Goal: Task Accomplishment & Management: Use online tool/utility

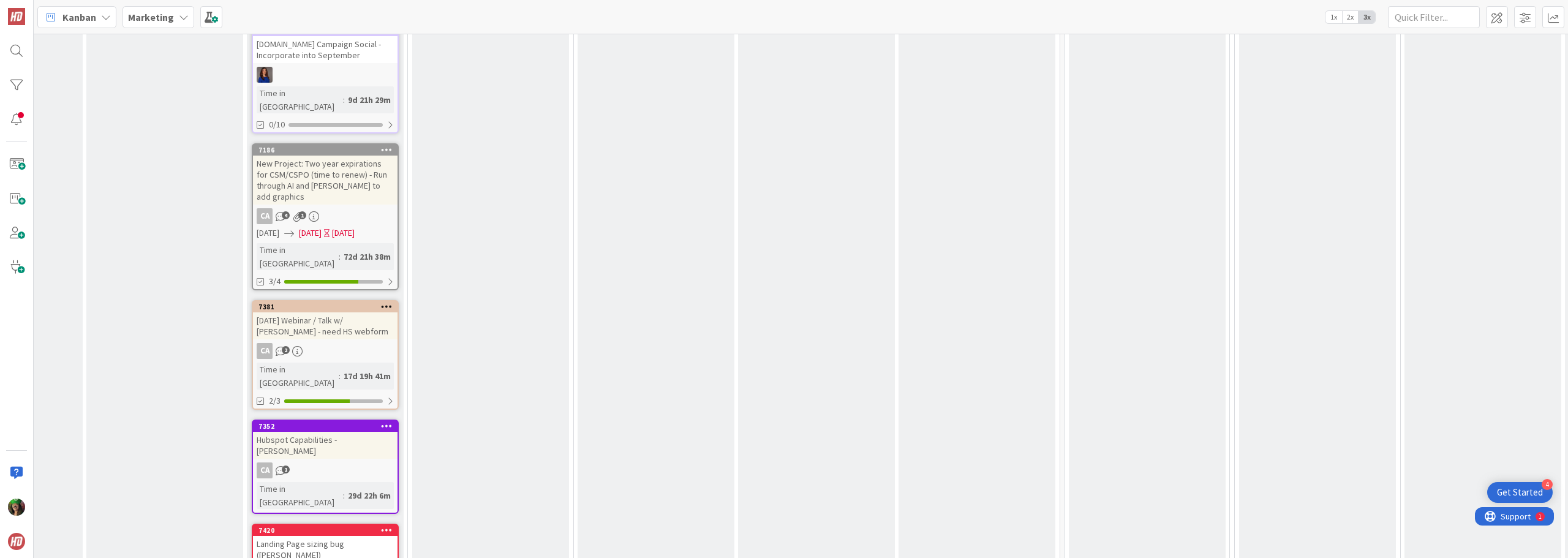
scroll to position [1745, 287]
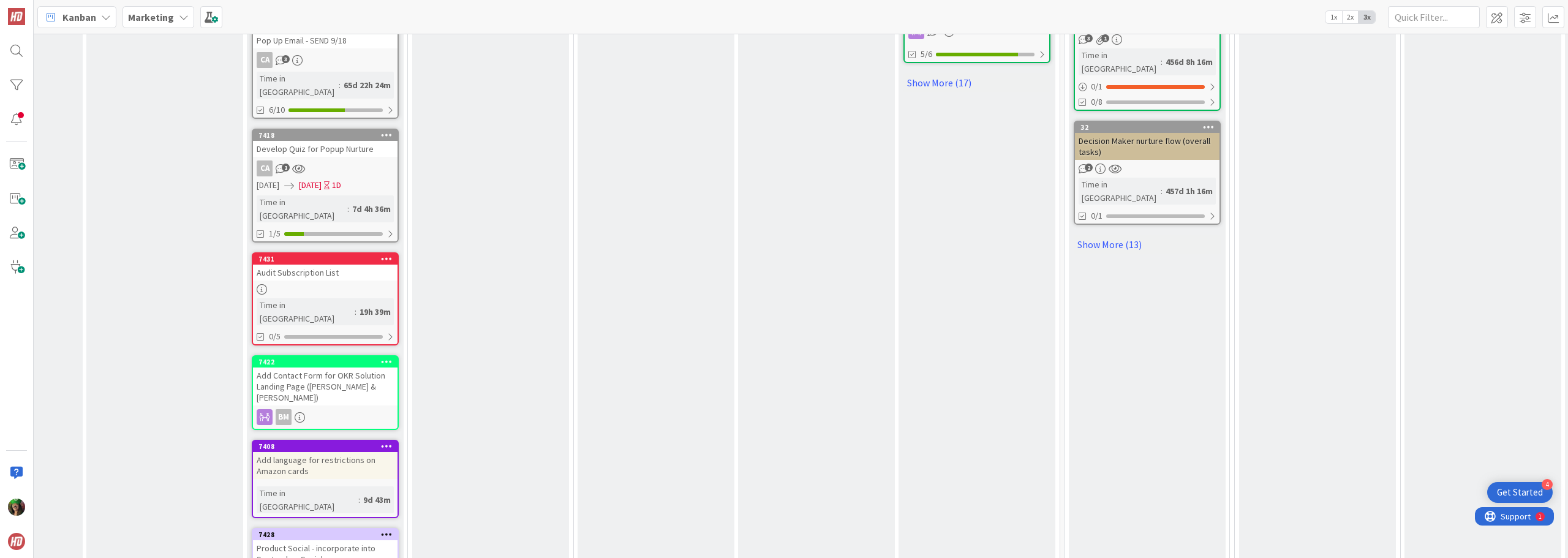
scroll to position [934, 287]
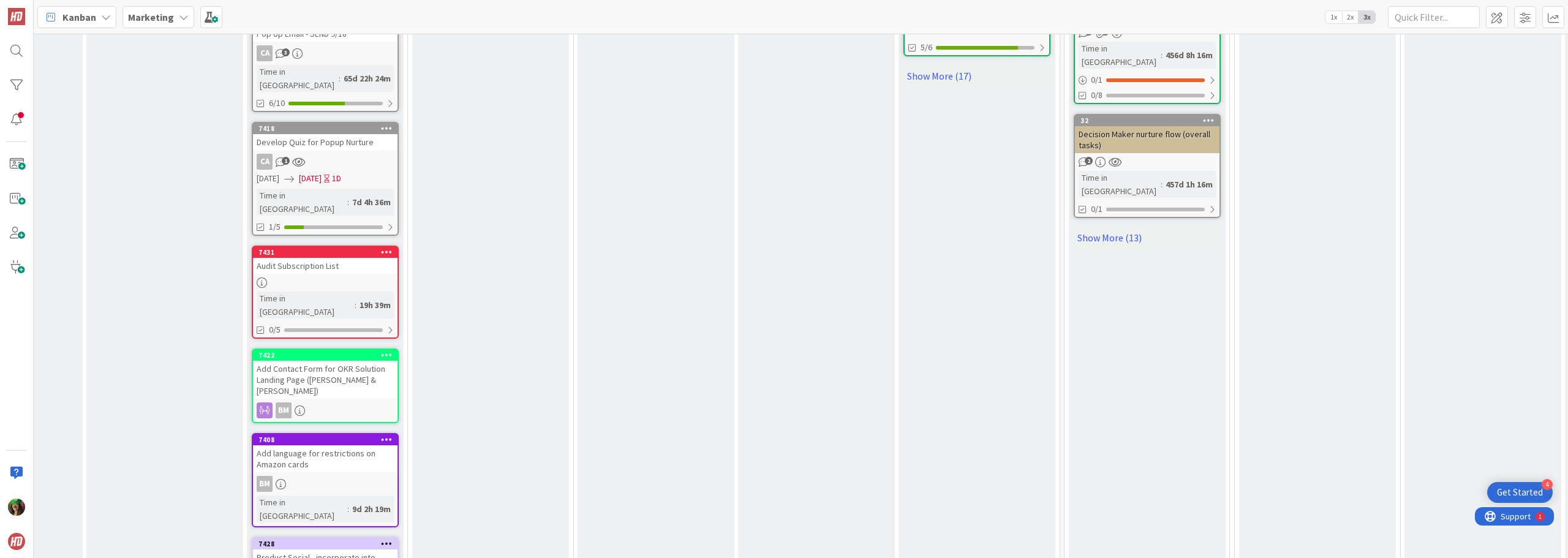
click at [152, 19] on b "Marketing" at bounding box center [151, 17] width 46 height 12
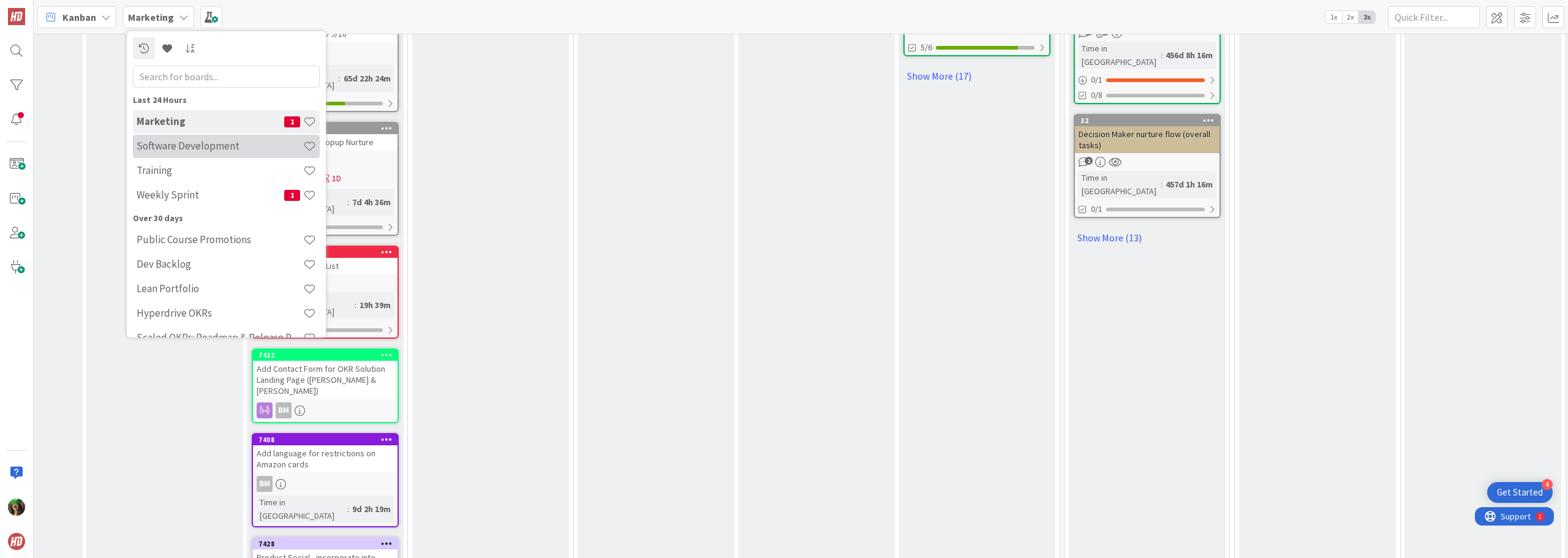
click at [180, 144] on h4 "Software Development" at bounding box center [220, 146] width 166 height 12
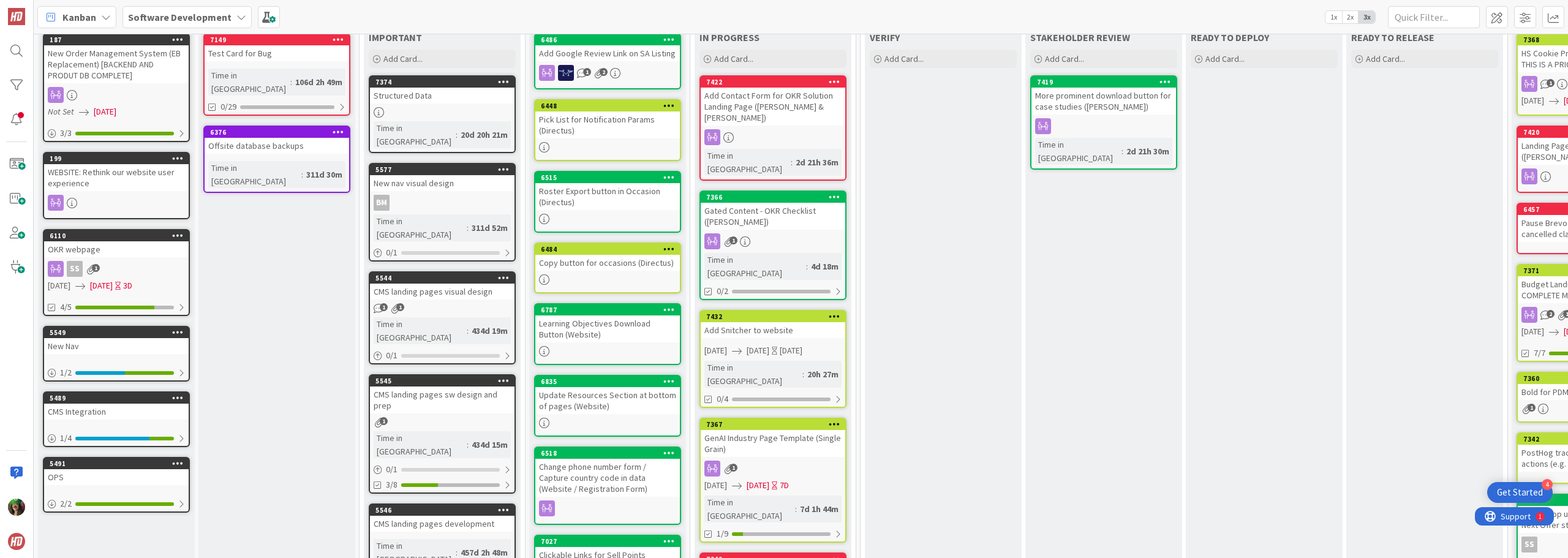
scroll to position [61, 0]
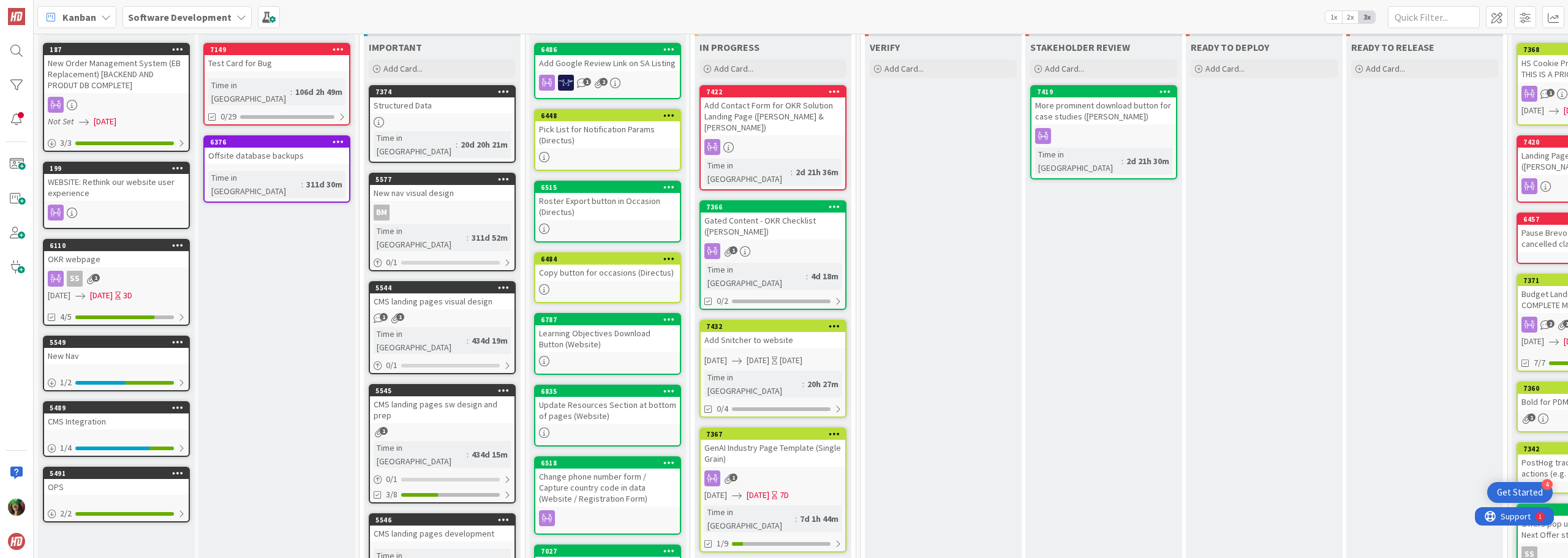
click at [834, 322] on icon at bounding box center [834, 326] width 12 height 9
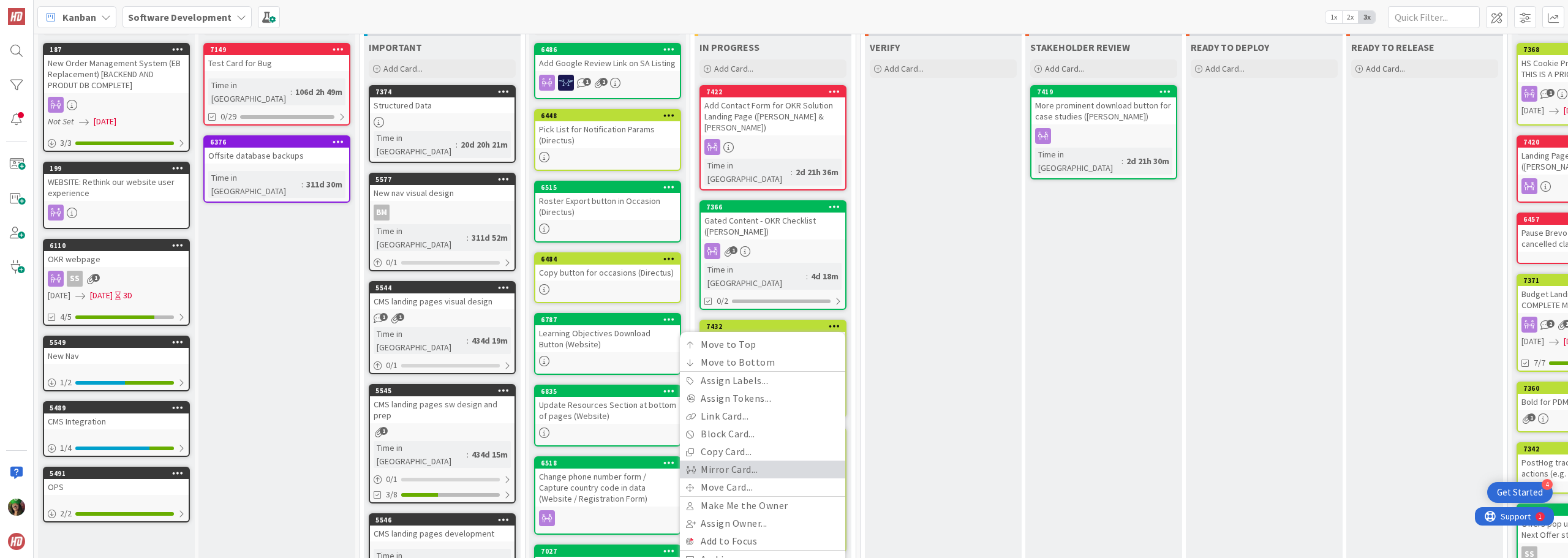
click at [740, 461] on link "Mirror Card..." at bounding box center [762, 470] width 165 height 18
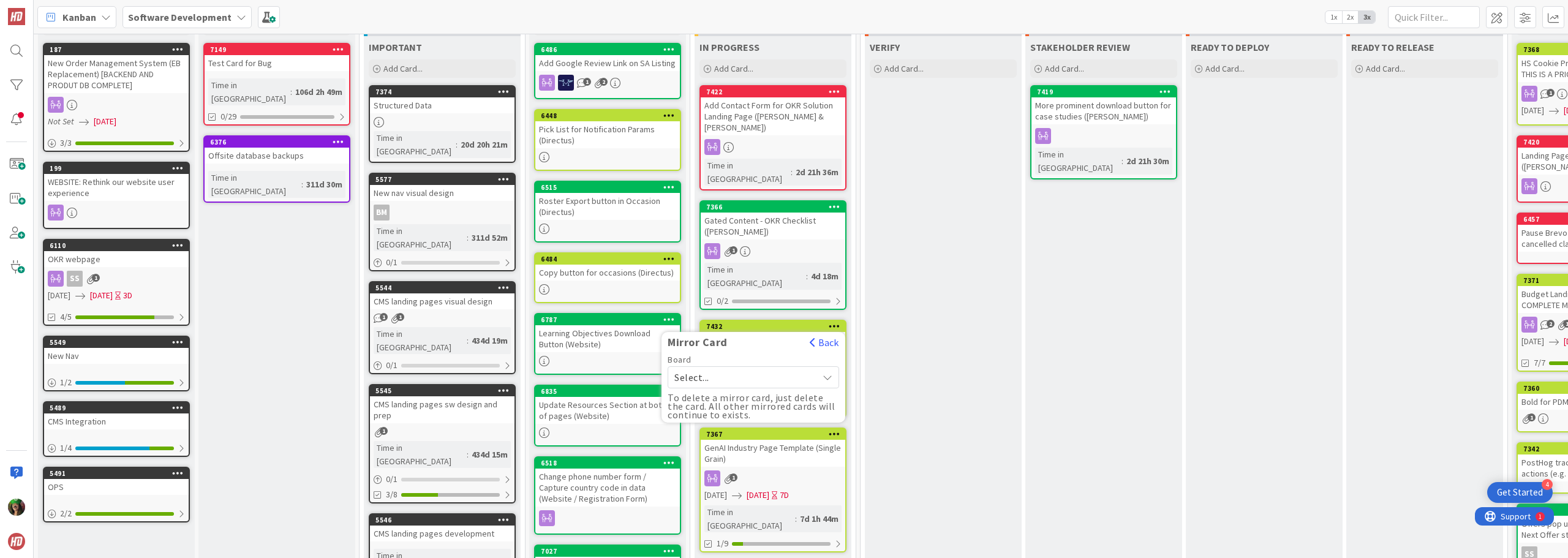
click at [713, 355] on div "Board Select..." at bounding box center [753, 371] width 171 height 33
click at [698, 369] on span "Select..." at bounding box center [743, 377] width 137 height 17
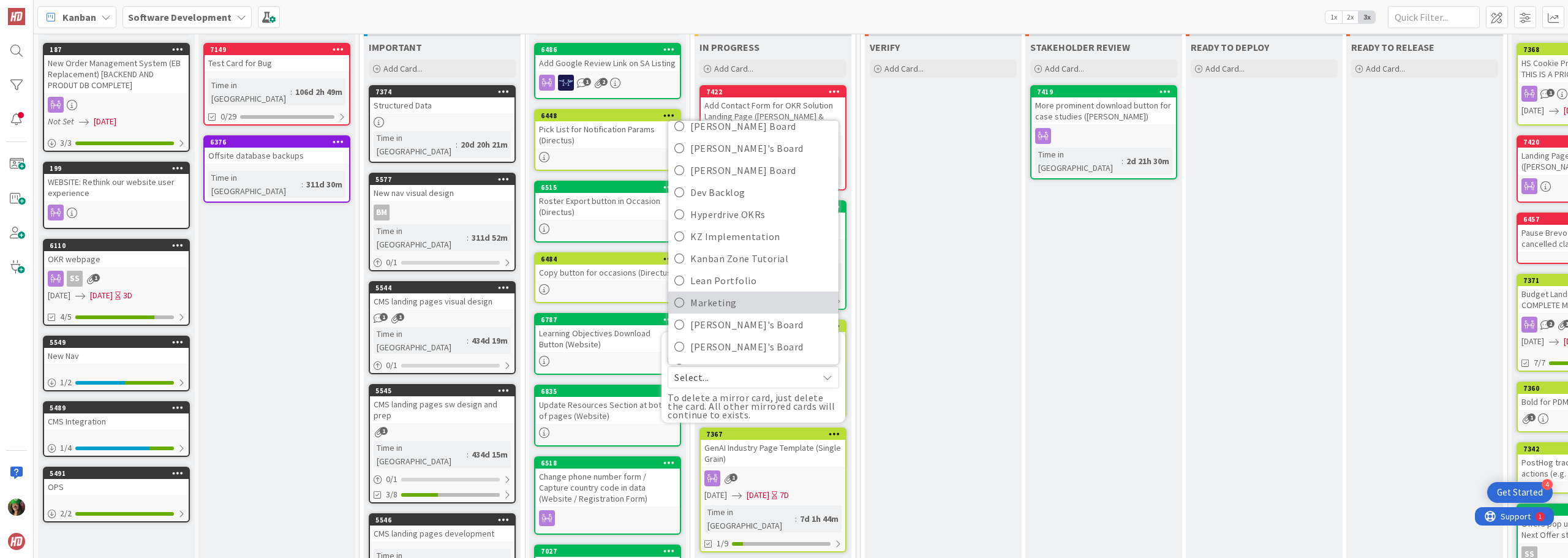
click at [709, 293] on span "Marketing" at bounding box center [761, 303] width 142 height 19
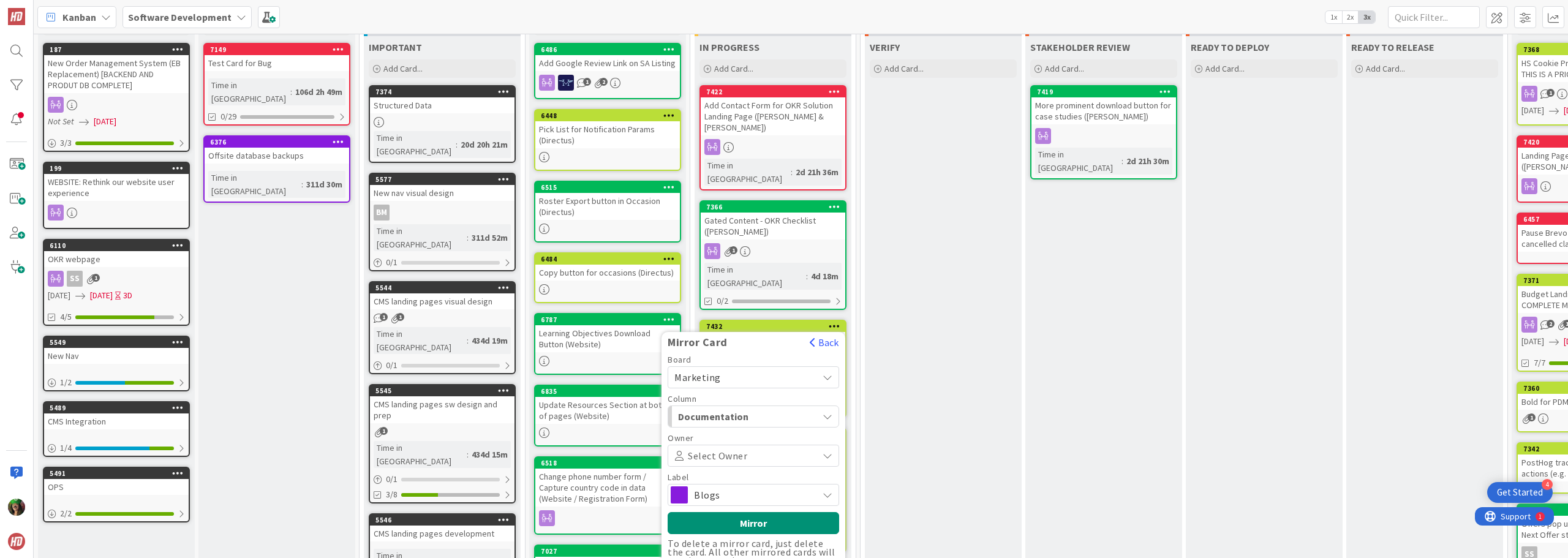
click at [694, 409] on span "Documentation" at bounding box center [724, 417] width 92 height 16
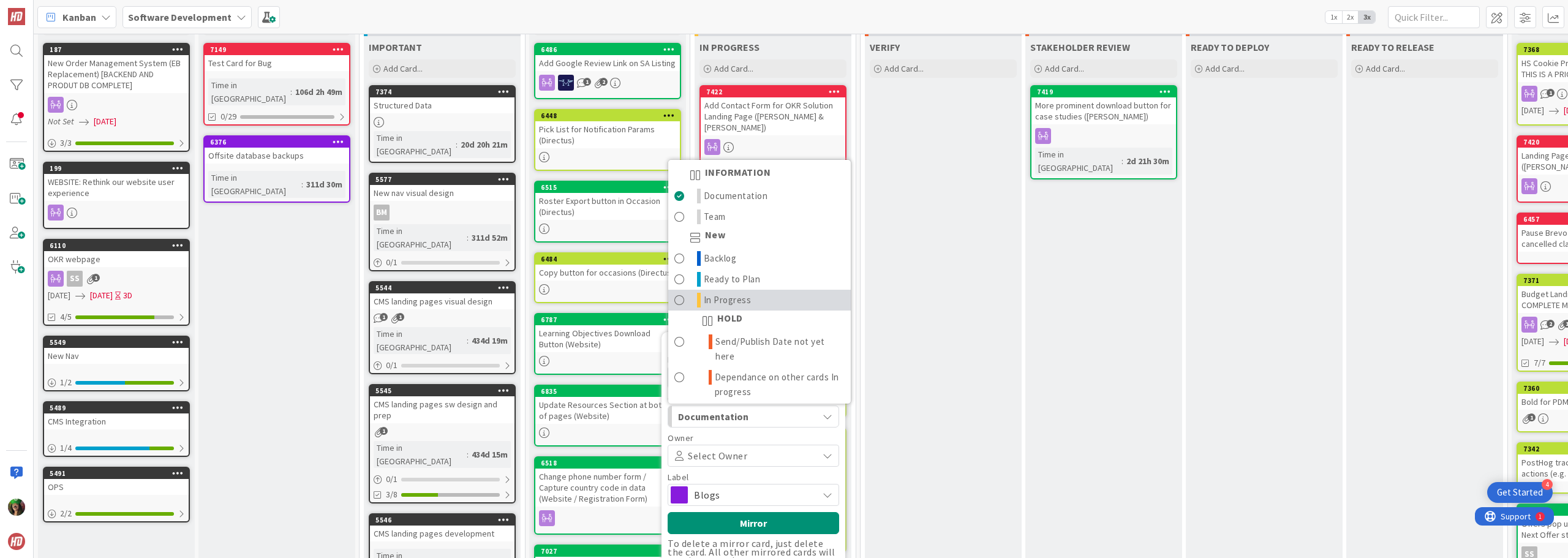
click at [716, 293] on span "In Progress" at bounding box center [727, 300] width 48 height 15
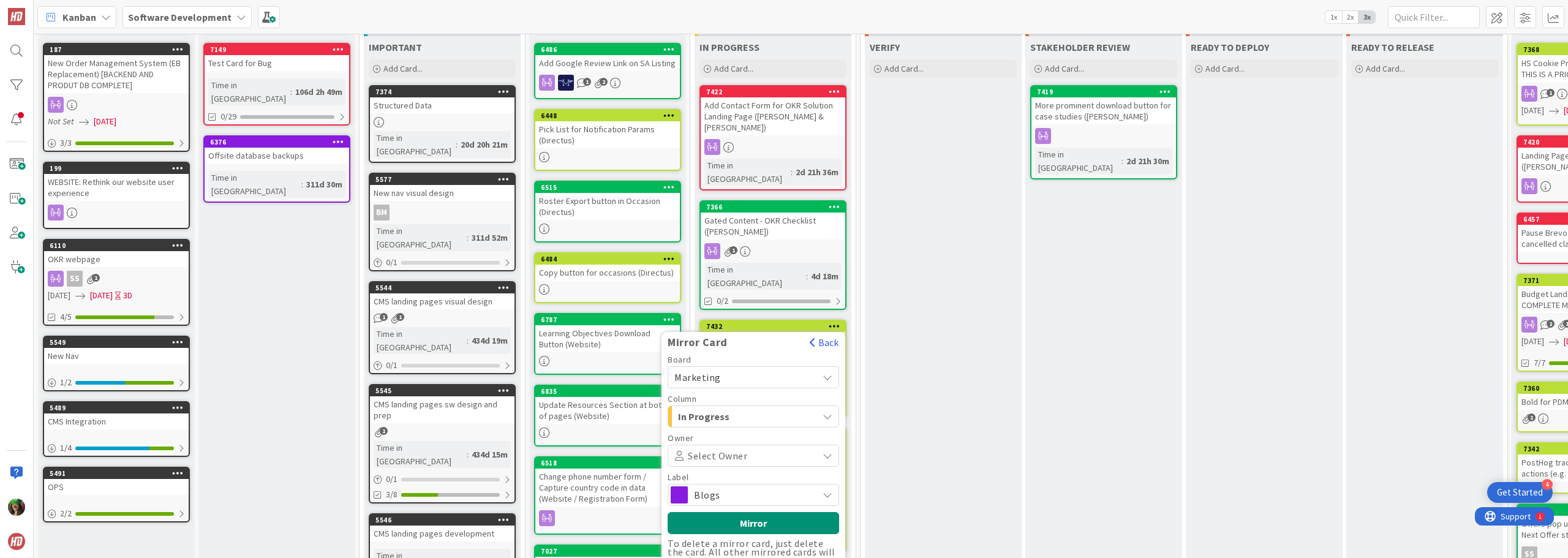
click at [711, 452] on span "Select Owner" at bounding box center [718, 456] width 59 height 9
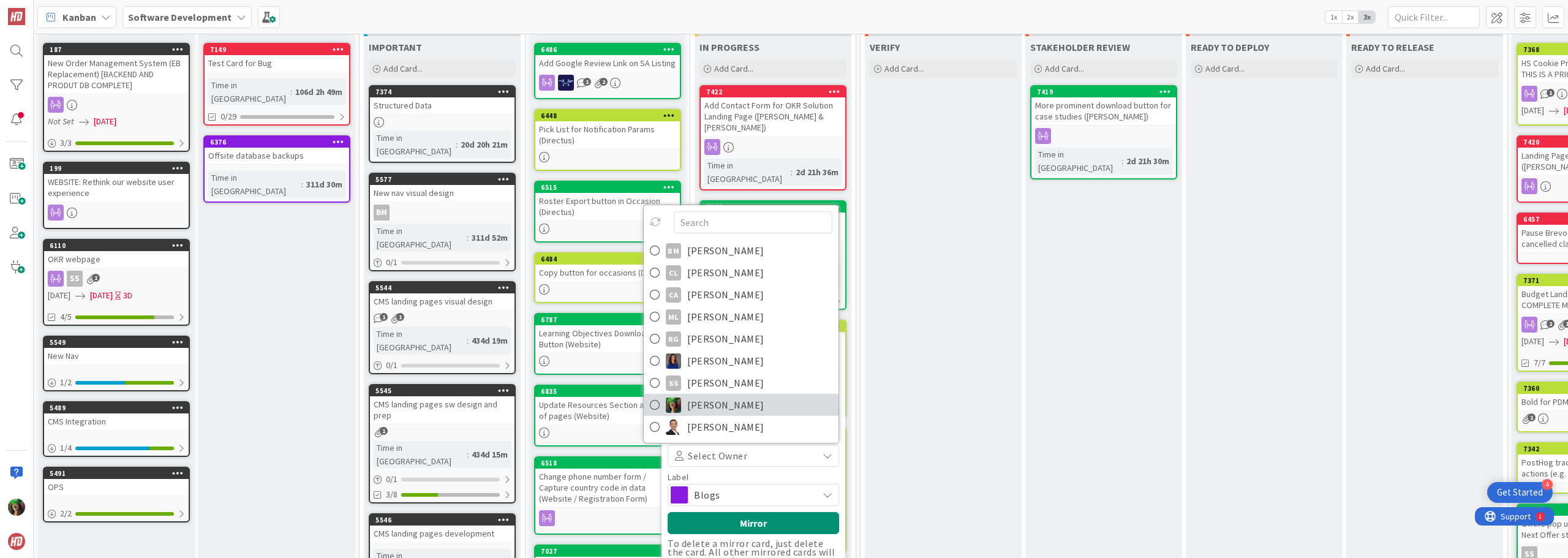
click at [701, 396] on span "[PERSON_NAME]" at bounding box center [726, 405] width 77 height 19
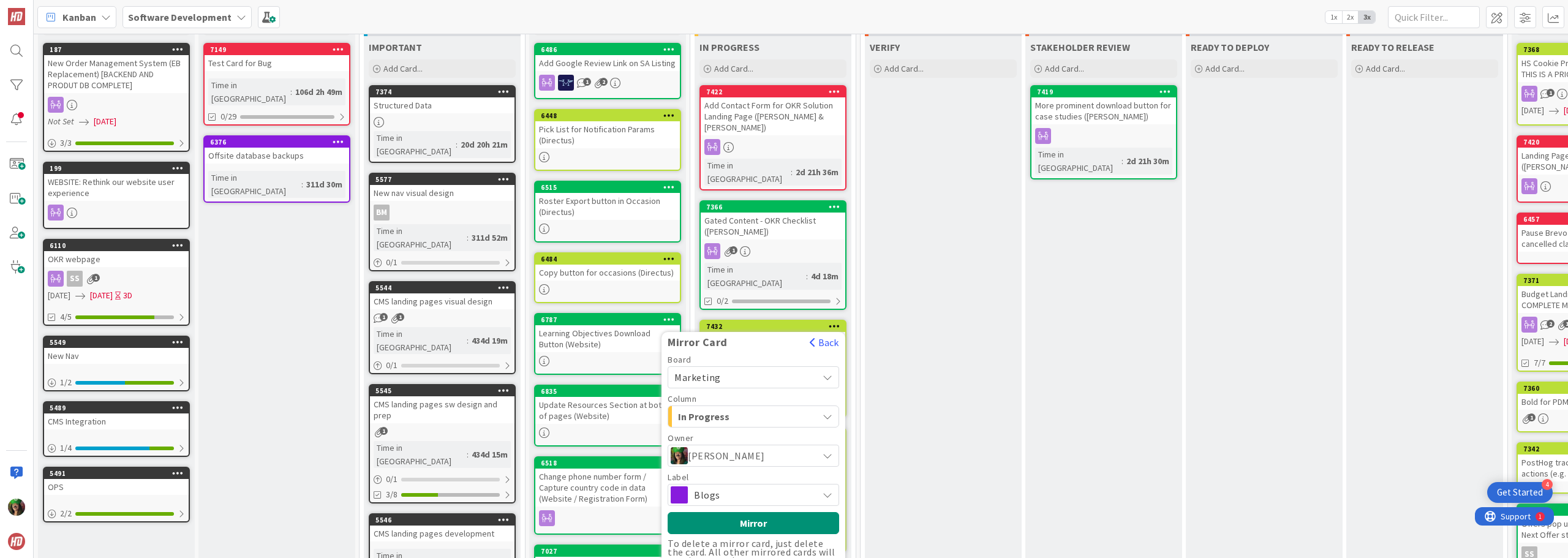
click at [729, 486] on span "Blogs" at bounding box center [753, 495] width 118 height 17
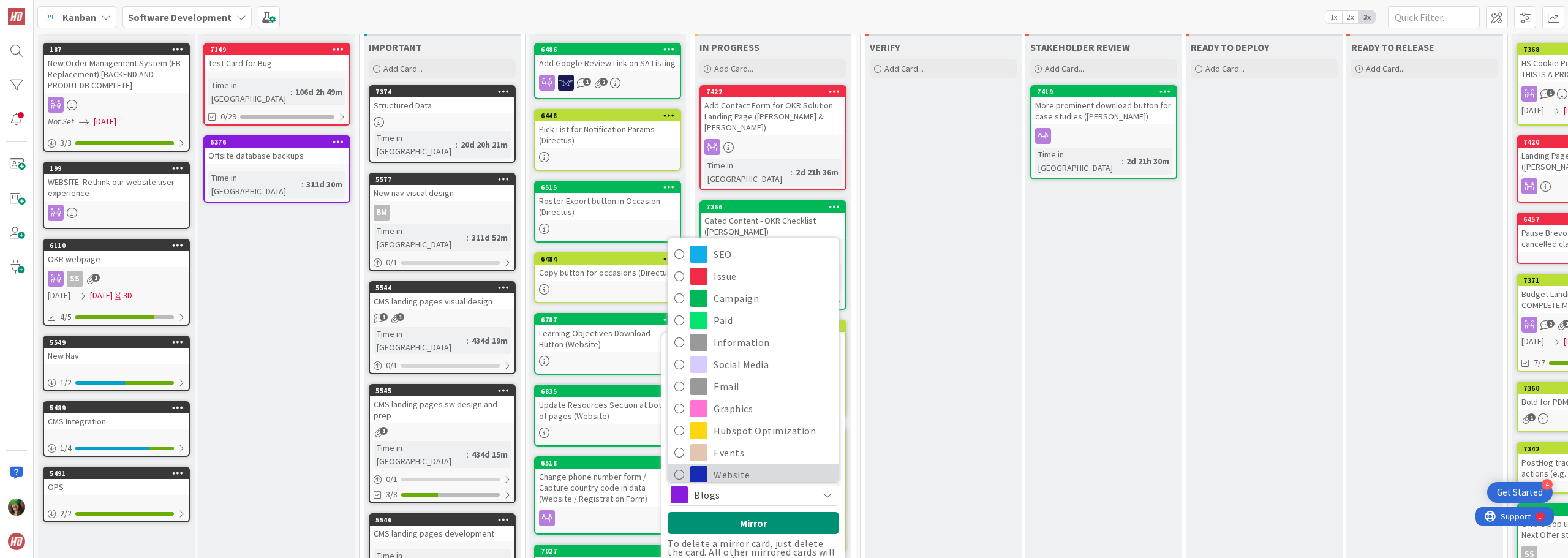
click at [731, 466] on span "Website" at bounding box center [773, 475] width 119 height 19
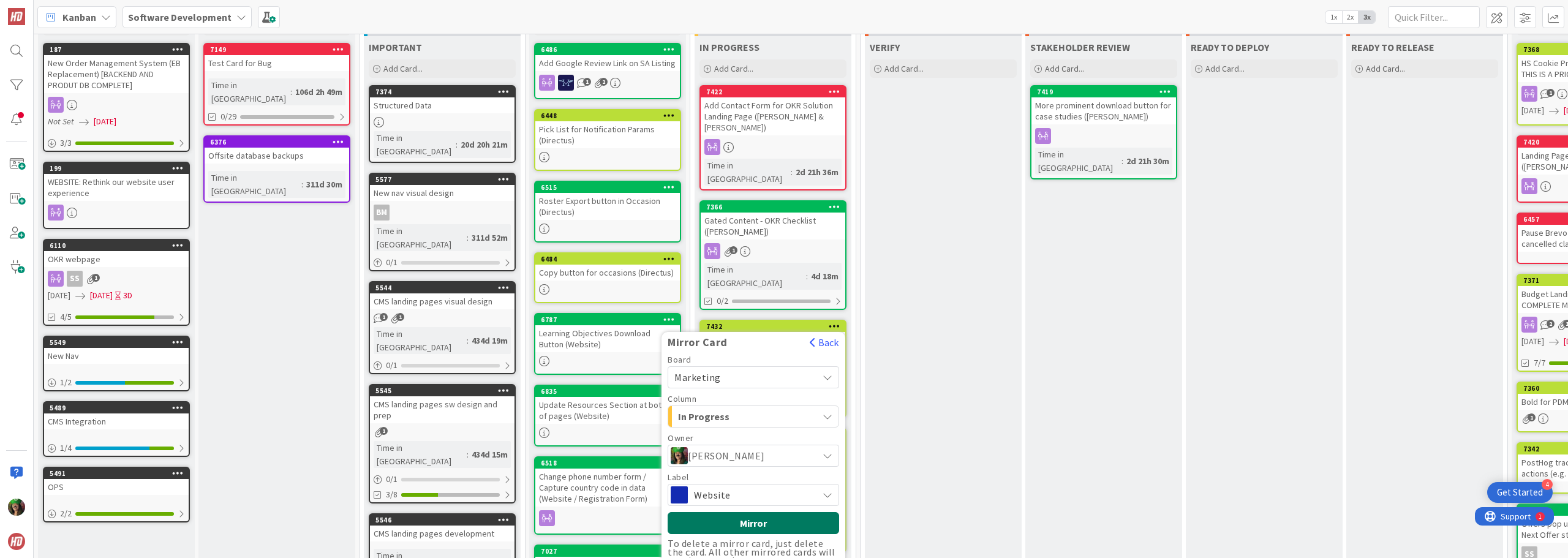
click at [728, 512] on button "Mirror" at bounding box center [753, 523] width 171 height 22
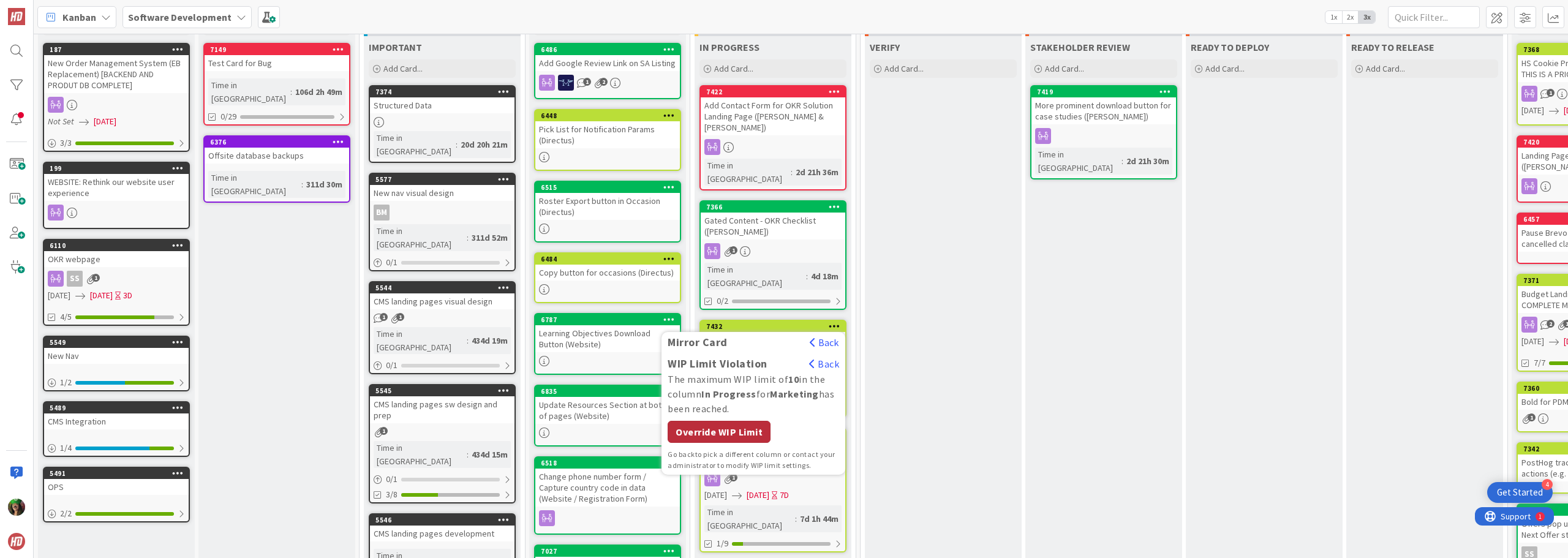
click at [708, 421] on div "Override WIP Limit" at bounding box center [719, 432] width 103 height 22
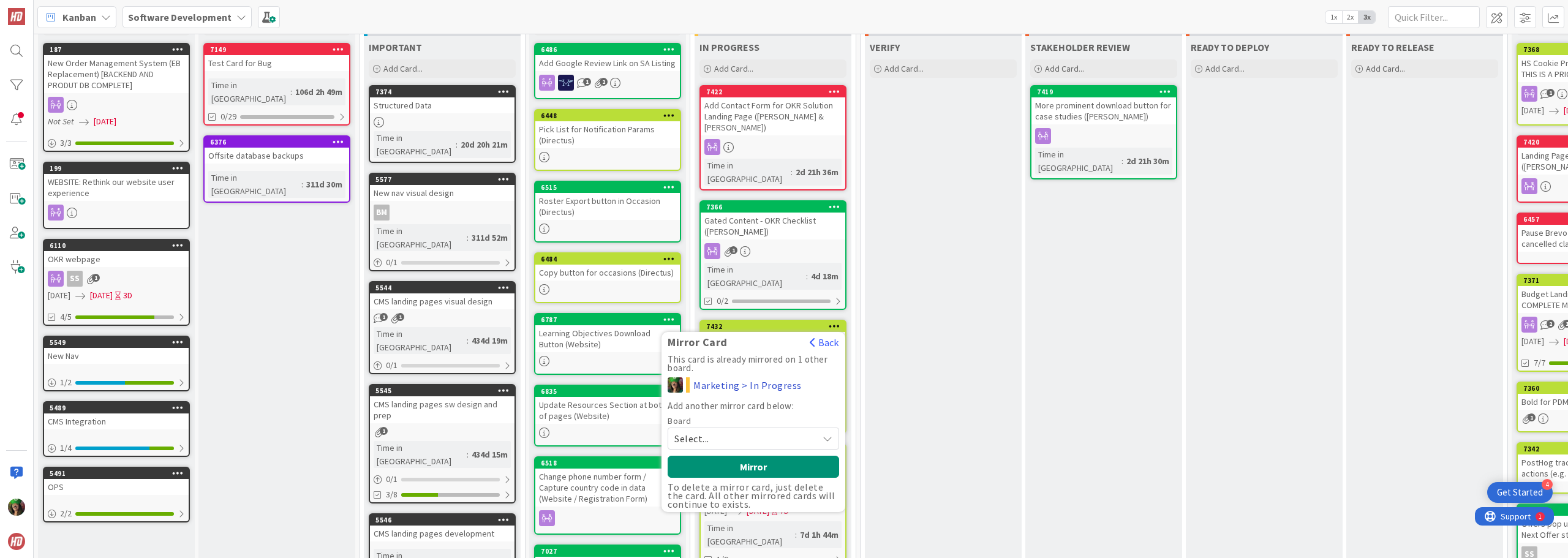
click at [169, 22] on b "Software Development" at bounding box center [179, 17] width 103 height 12
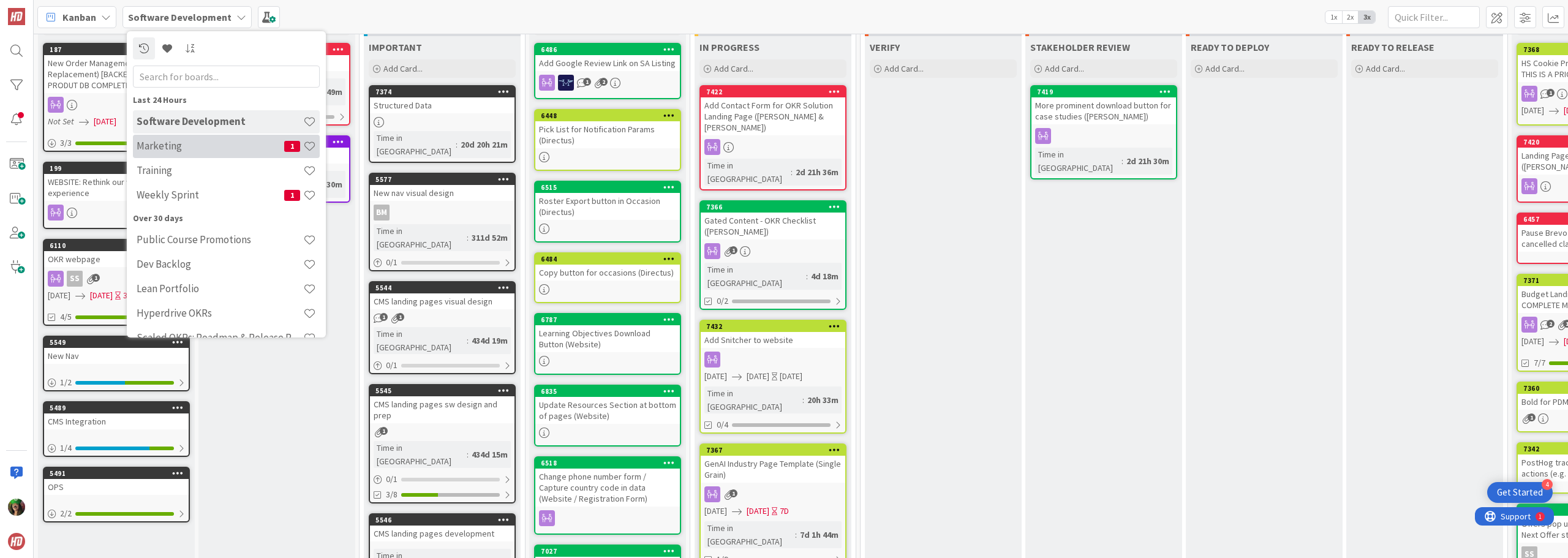
click at [221, 142] on h4 "Marketing" at bounding box center [210, 146] width 148 height 12
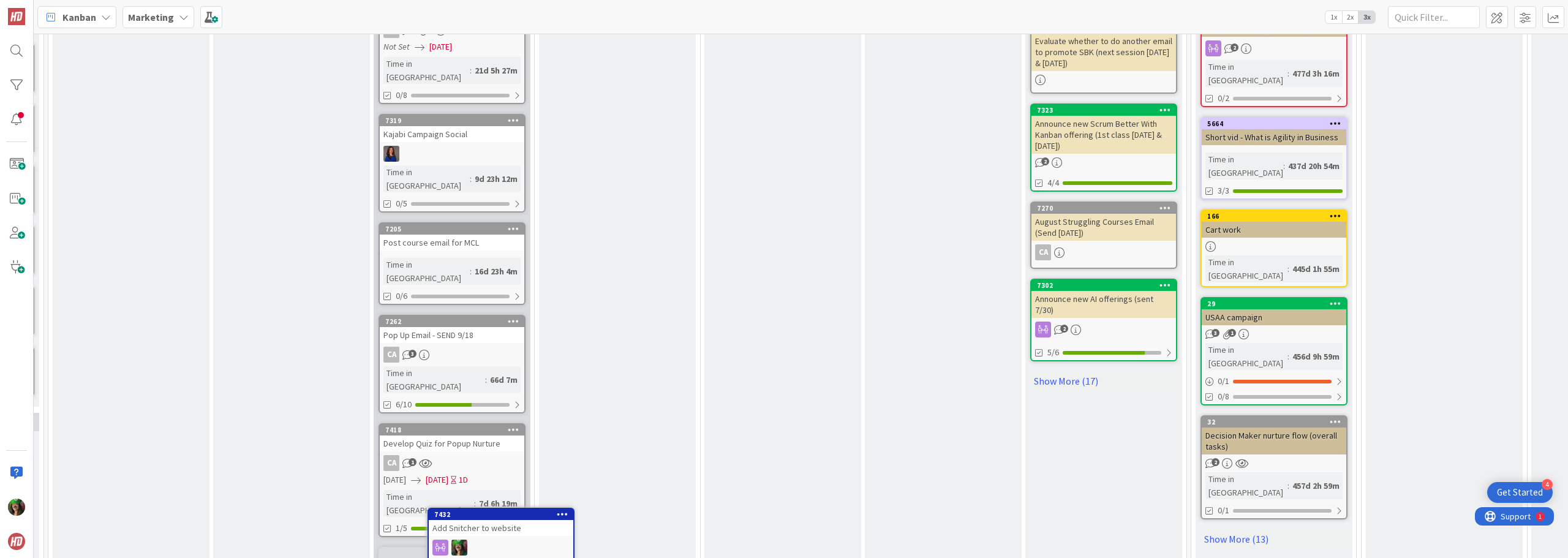
scroll to position [682, 160]
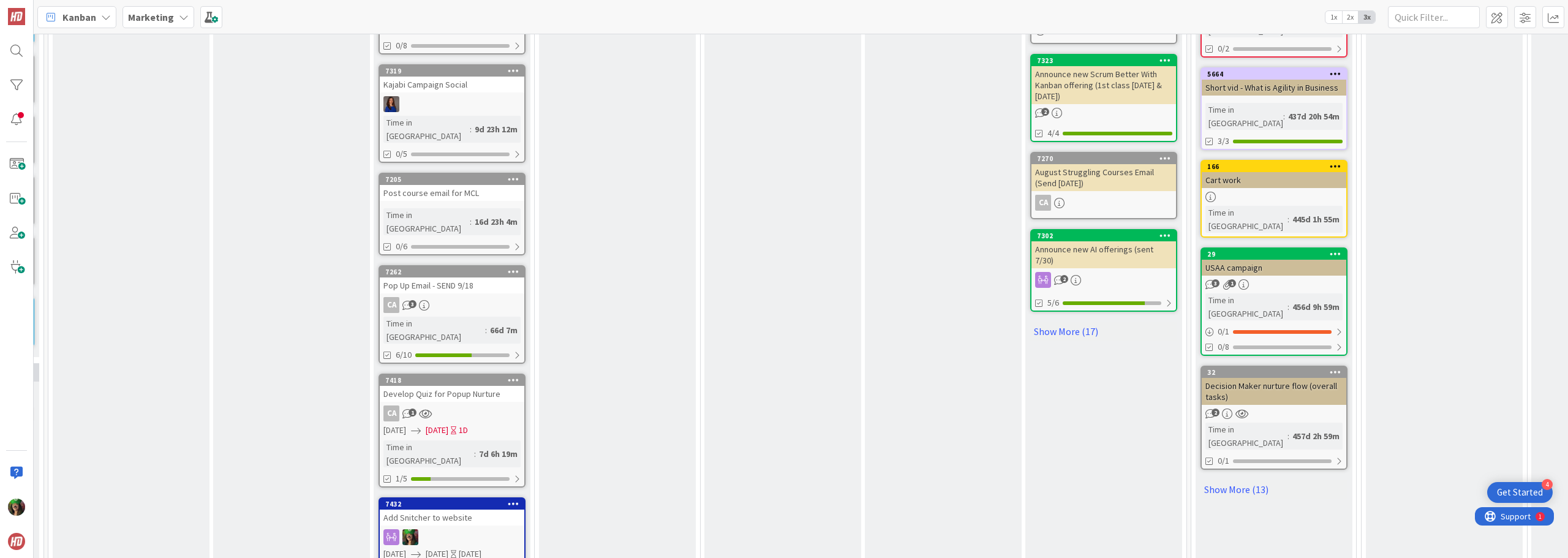
drag, startPoint x: 493, startPoint y: 487, endPoint x: 485, endPoint y: 449, distance: 38.8
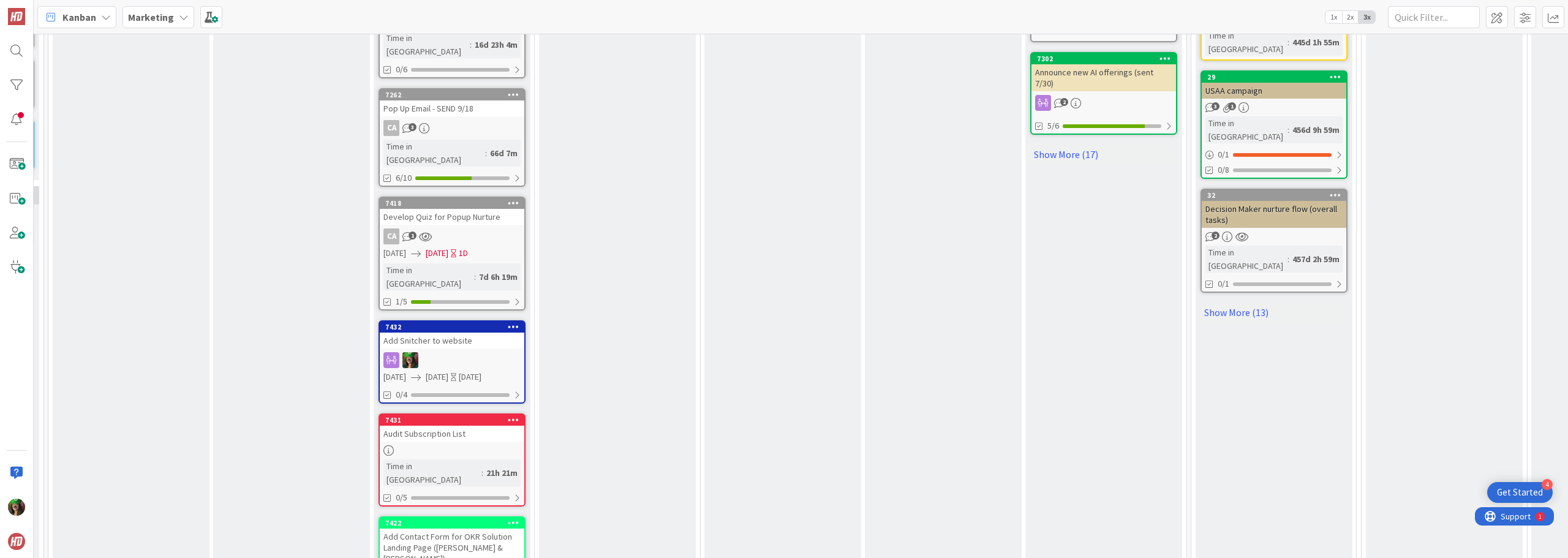
scroll to position [857, 160]
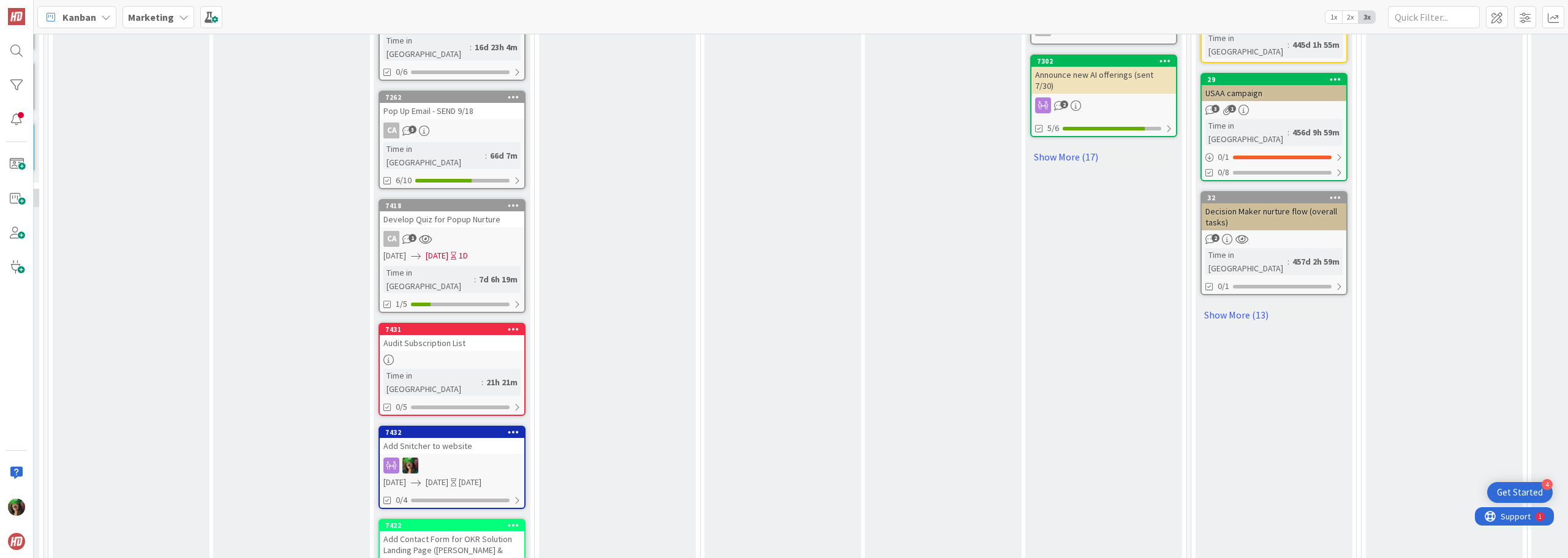
drag, startPoint x: 435, startPoint y: 243, endPoint x: 452, endPoint y: 335, distance: 93.6
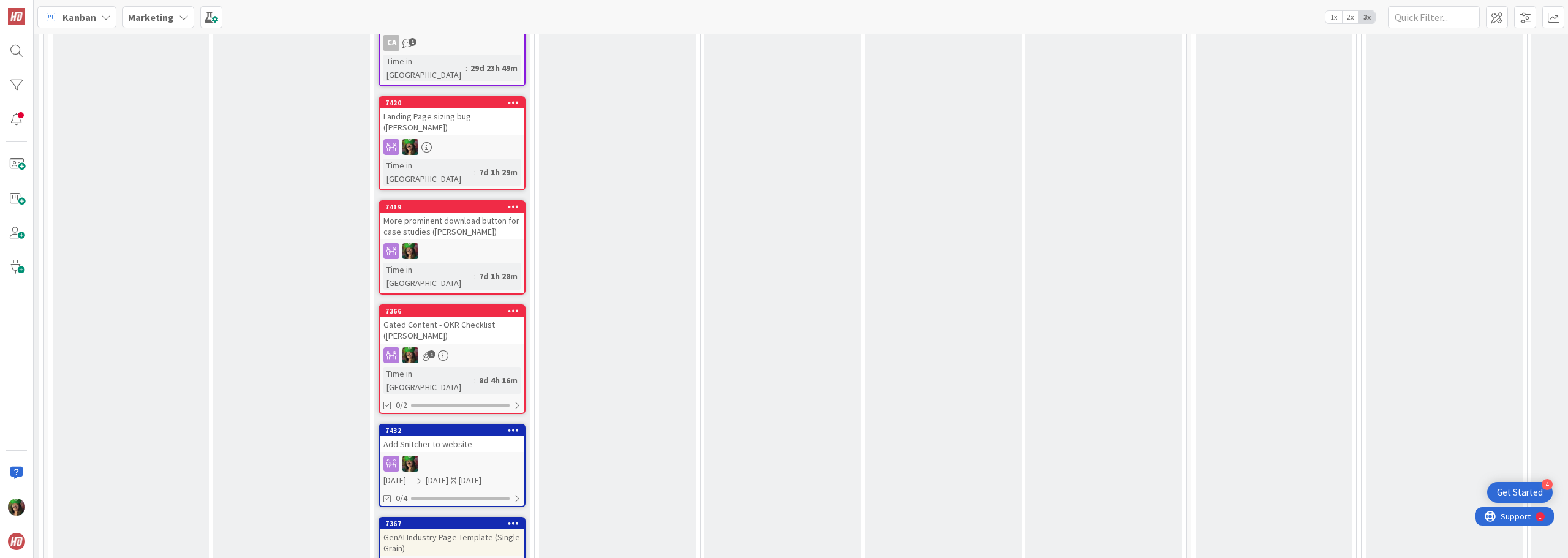
scroll to position [2191, 160]
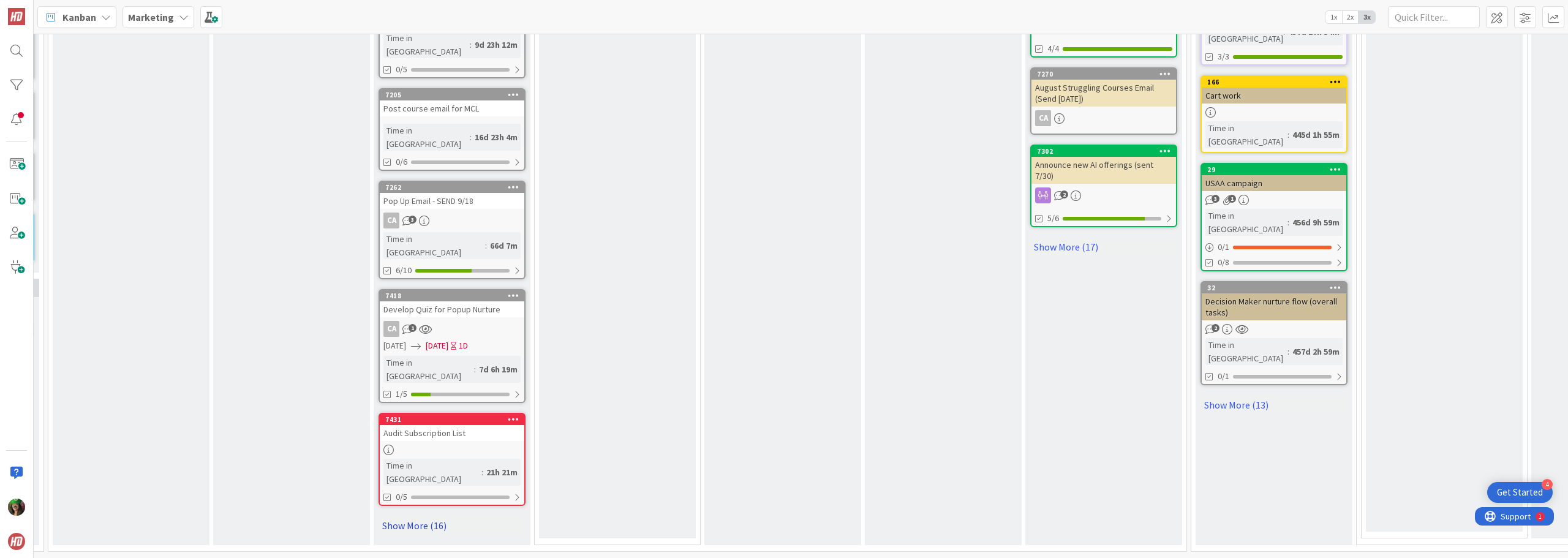
scroll to position [682, 160]
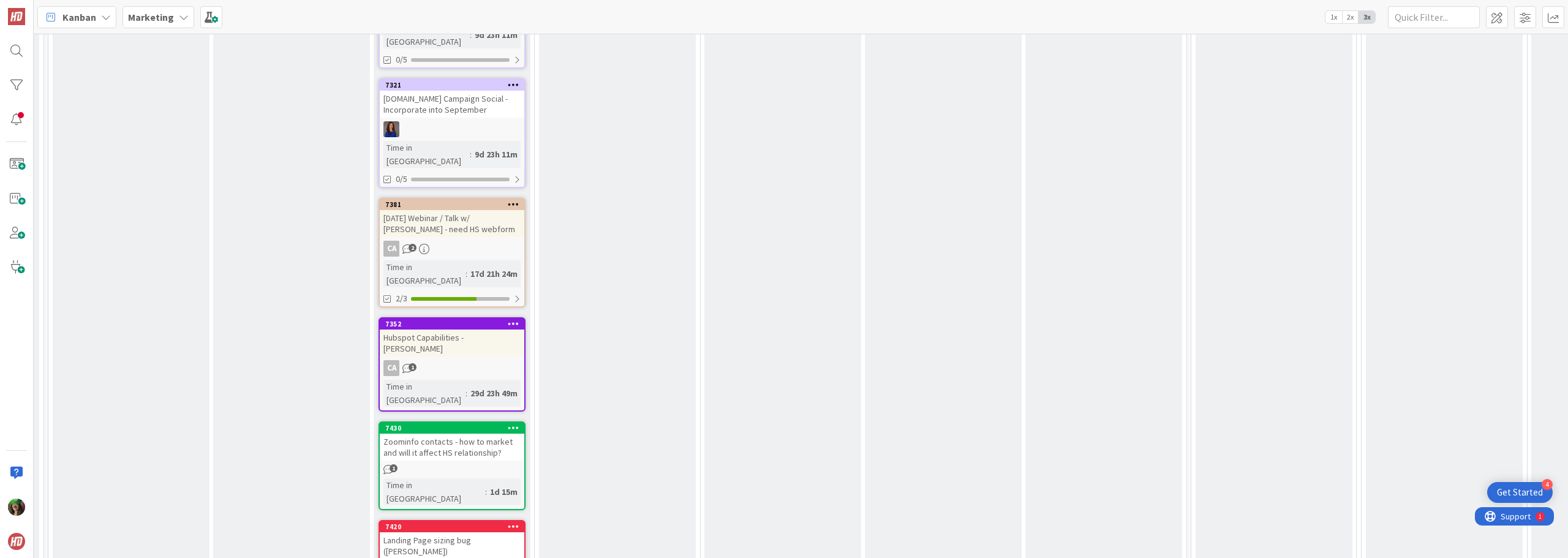
scroll to position [1464, 160]
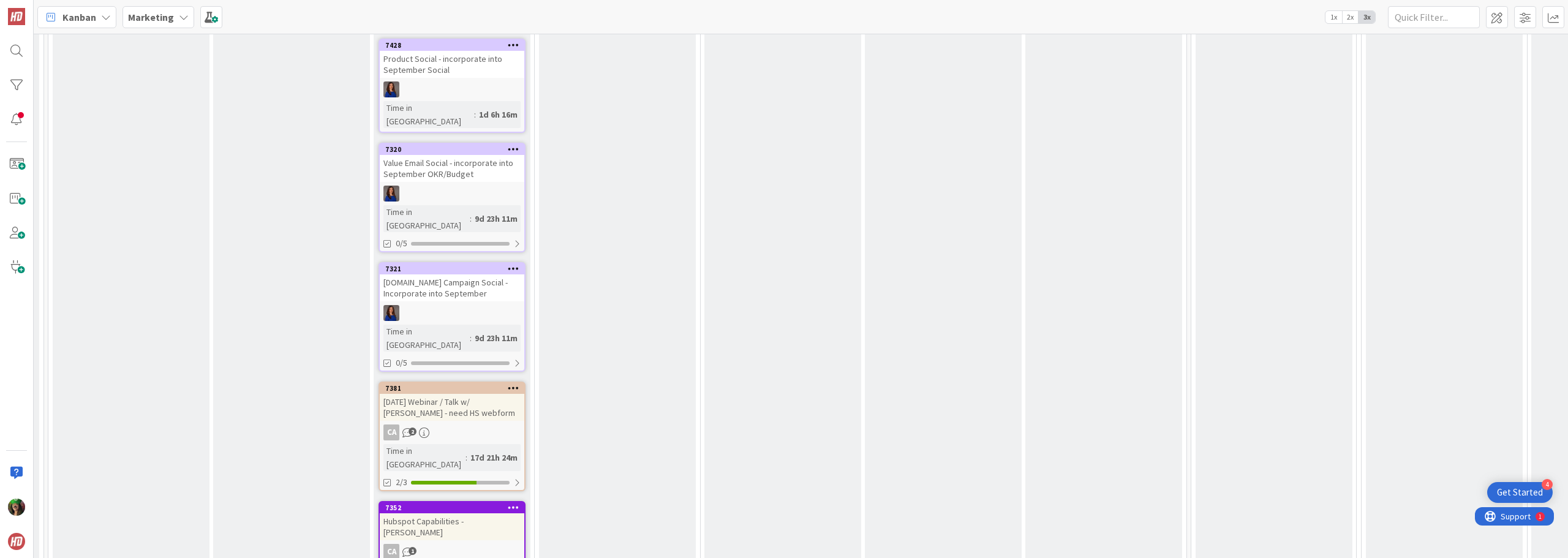
click at [438, 394] on div "[DATE] Webinar / Talk w/ [PERSON_NAME] - need HS webform" at bounding box center [452, 408] width 145 height 27
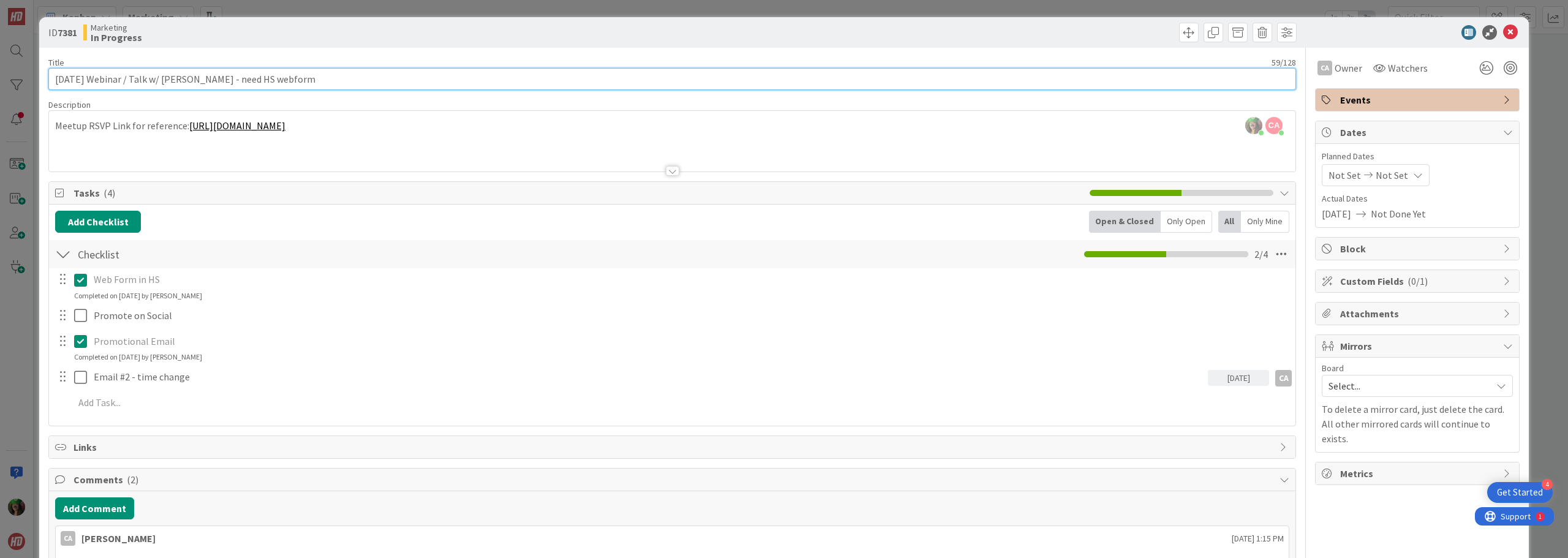
click at [235, 79] on input "[DATE] Webinar / Talk w/ [PERSON_NAME] - need HS webform" at bounding box center [672, 79] width 1248 height 22
click at [235, 80] on input "[DATE] Webinar / Talk w/ [PERSON_NAME] - need HS webform" at bounding box center [672, 79] width 1248 height 22
click at [333, 84] on input "[DATE] Webinar / Talk w/ [PERSON_NAME] - need HS webform" at bounding box center [672, 79] width 1248 height 22
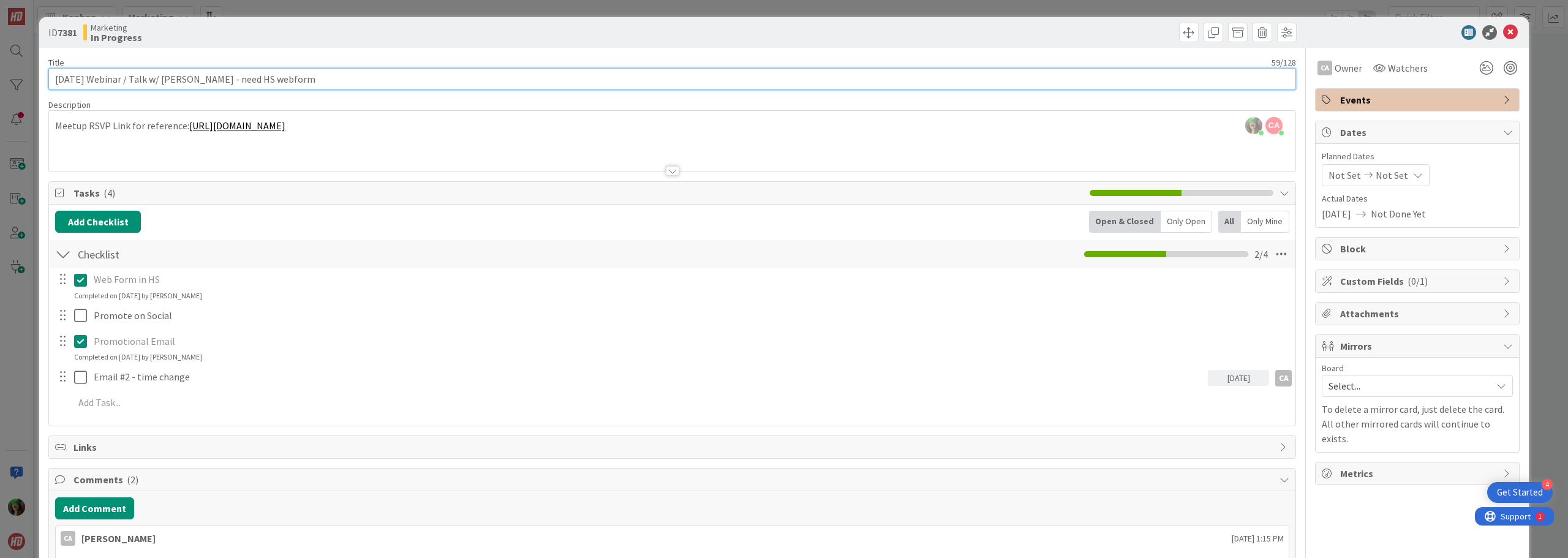
drag, startPoint x: 235, startPoint y: 81, endPoint x: 314, endPoint y: 76, distance: 79.2
click at [314, 76] on input "[DATE] Webinar / Talk w/ [PERSON_NAME] - need HS webform" at bounding box center [672, 79] width 1248 height 22
type input "[DATE] Webinar / Talk w/ [PERSON_NAME] - need to confirm time change w/ [PERSON…"
click at [314, 56] on div "Title 80 / 128 [DATE] Webinar / Talk w/ [PERSON_NAME] - need to confirm time ch…" at bounding box center [672, 388] width 1248 height 680
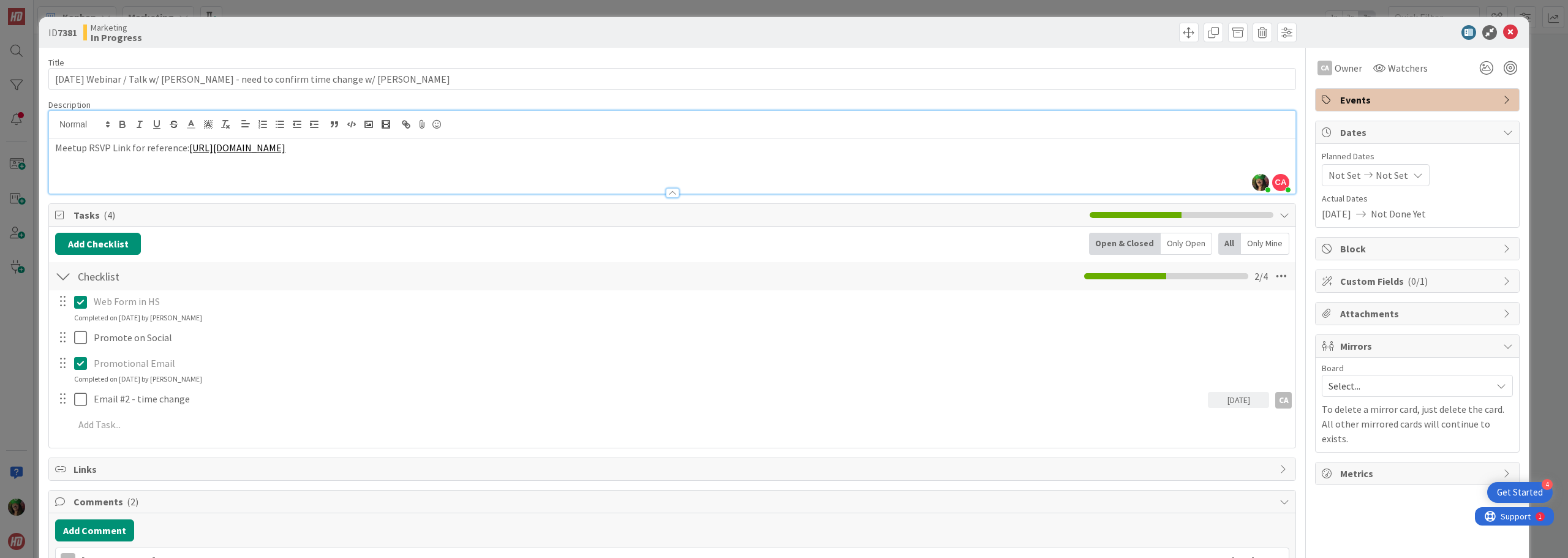
click at [1027, 127] on div "[PERSON_NAME] joined 2 m ago CA [PERSON_NAME] just joined Meetup RSVP Link for …" at bounding box center [672, 152] width 1246 height 83
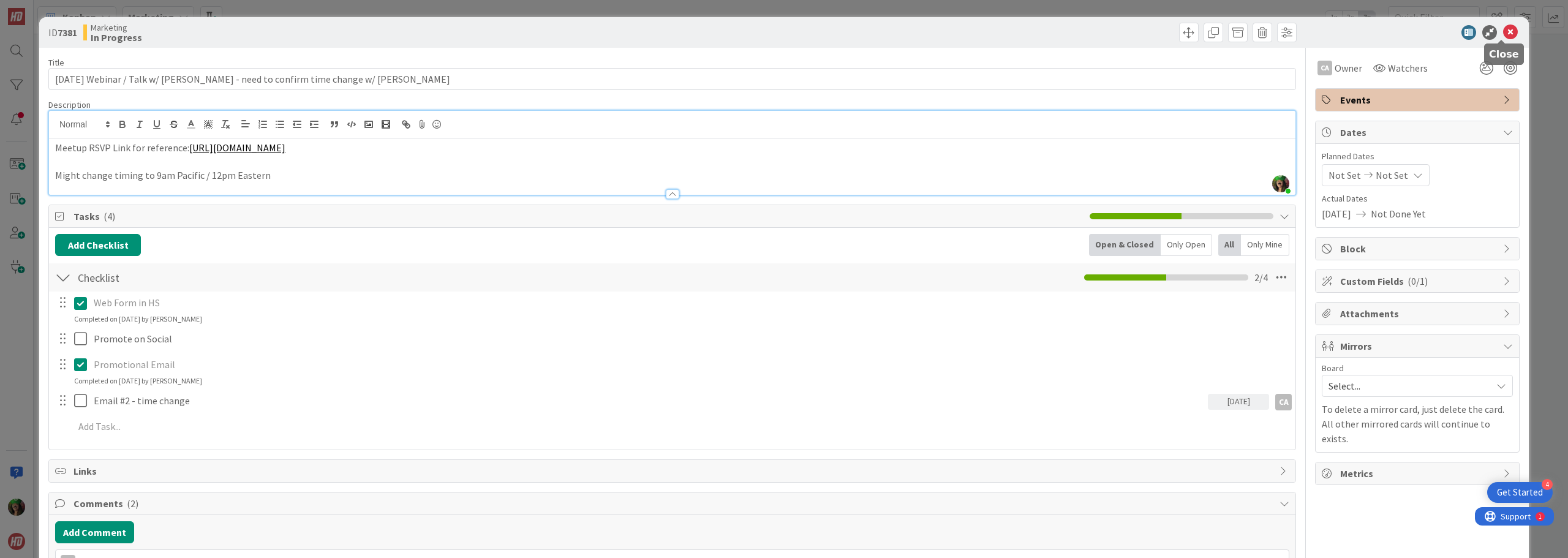
click at [1503, 28] on icon at bounding box center [1510, 33] width 15 height 15
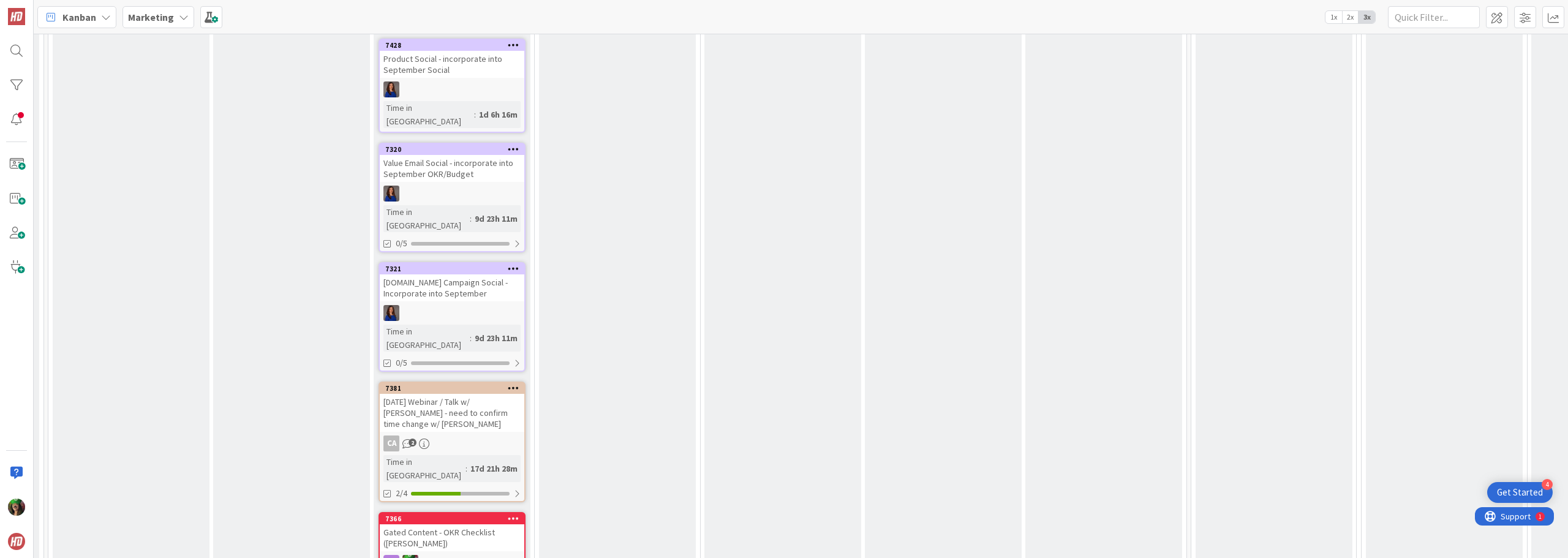
scroll to position [1525, 160]
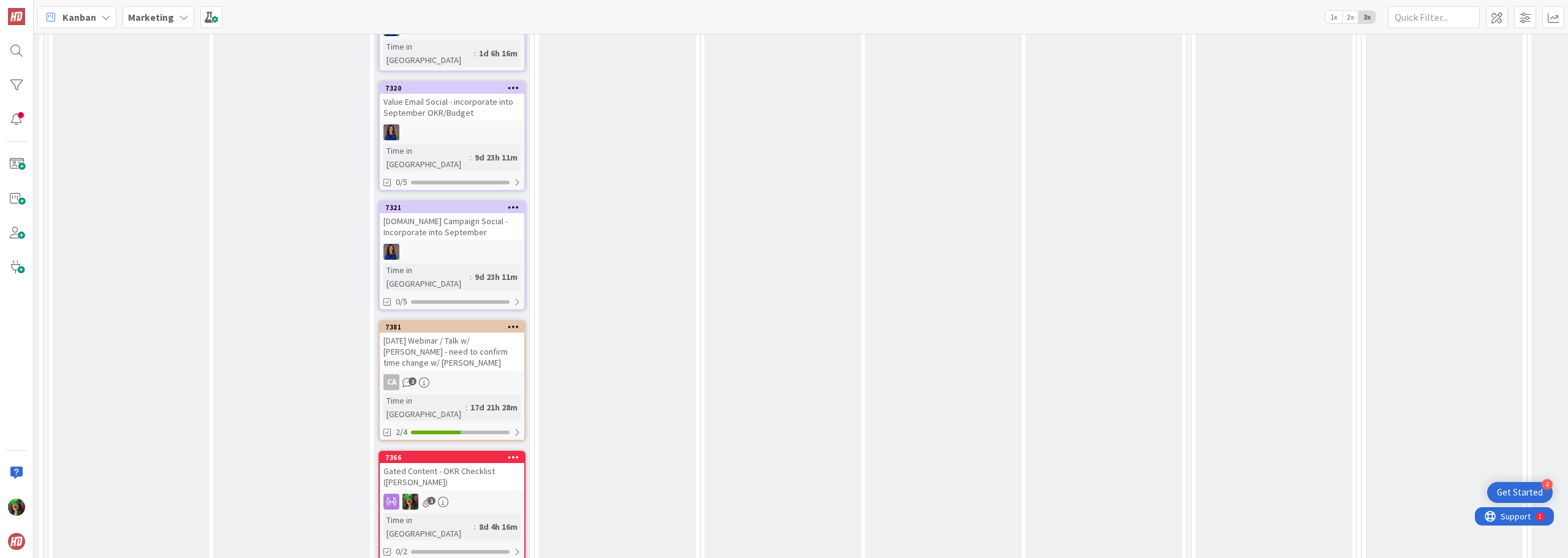
click at [498, 513] on div "Time in Column : 8d 4h 16m" at bounding box center [452, 527] width 137 height 27
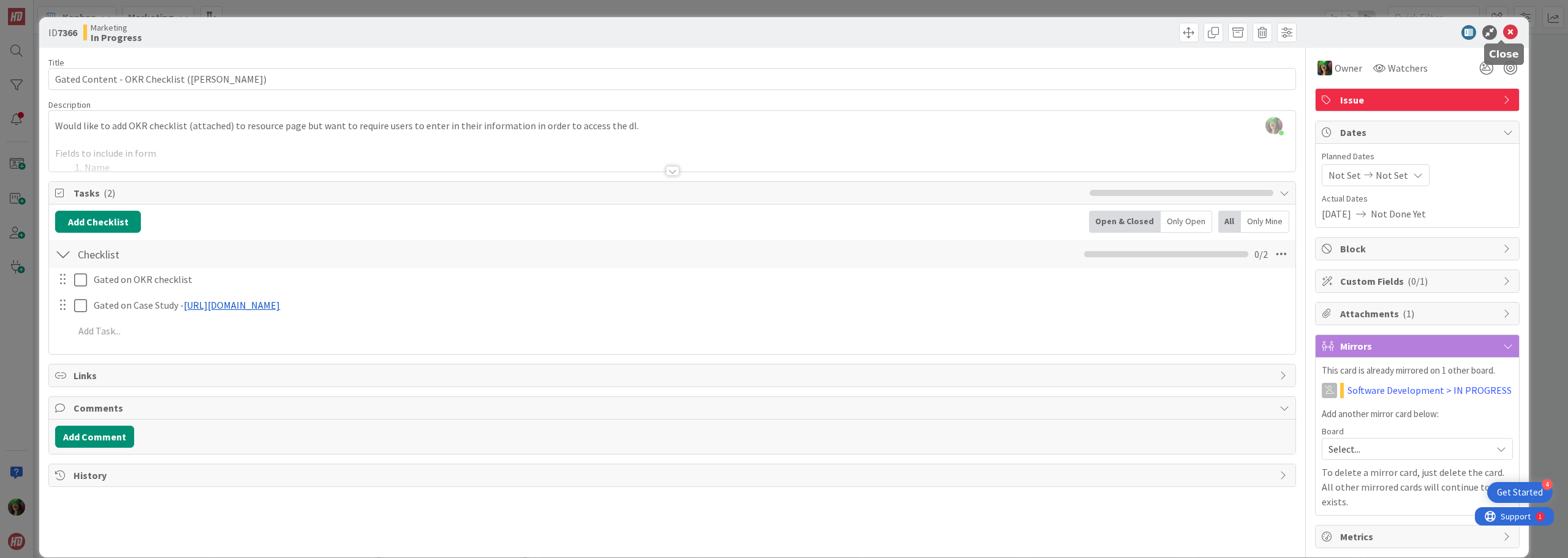
click at [1503, 32] on icon at bounding box center [1510, 33] width 15 height 15
